Goal: Information Seeking & Learning: Learn about a topic

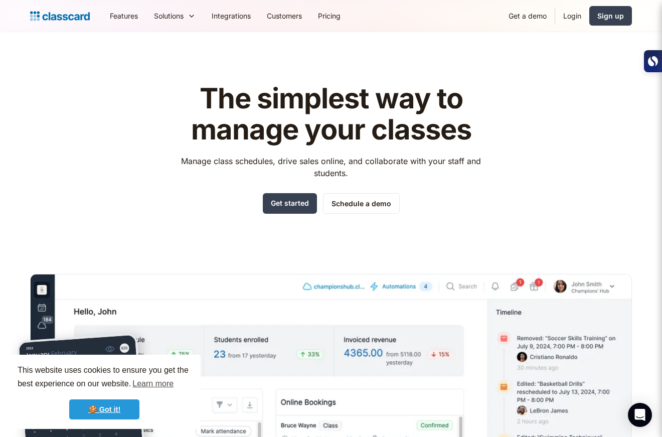
click at [106, 409] on link "🍪 Got it!" at bounding box center [104, 409] width 70 height 20
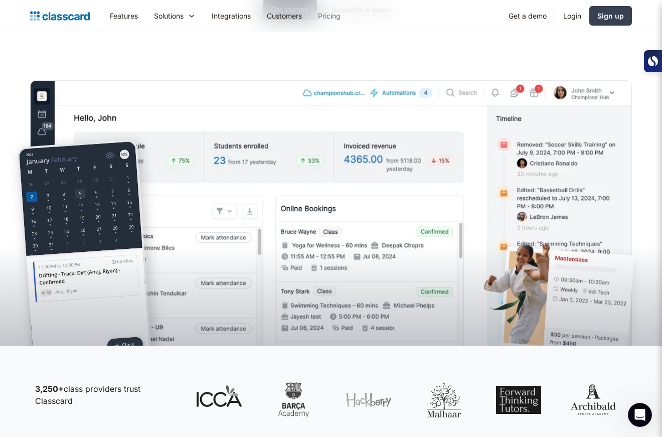
click at [341, 13] on link "Pricing" at bounding box center [329, 16] width 39 height 23
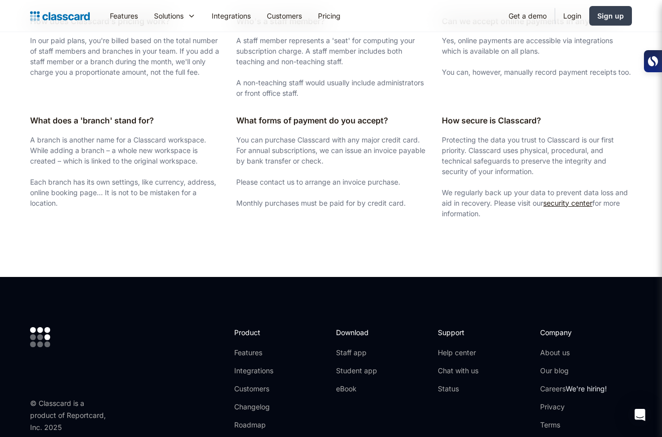
scroll to position [1906, 0]
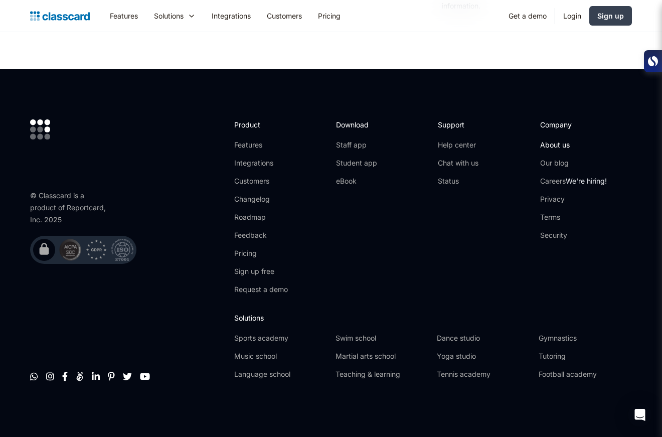
click at [555, 143] on link "About us" at bounding box center [573, 145] width 67 height 10
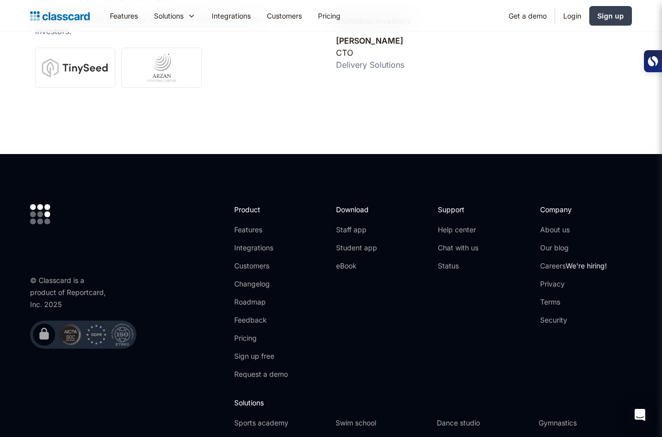
scroll to position [3548, 0]
